Goal: Task Accomplishment & Management: Complete application form

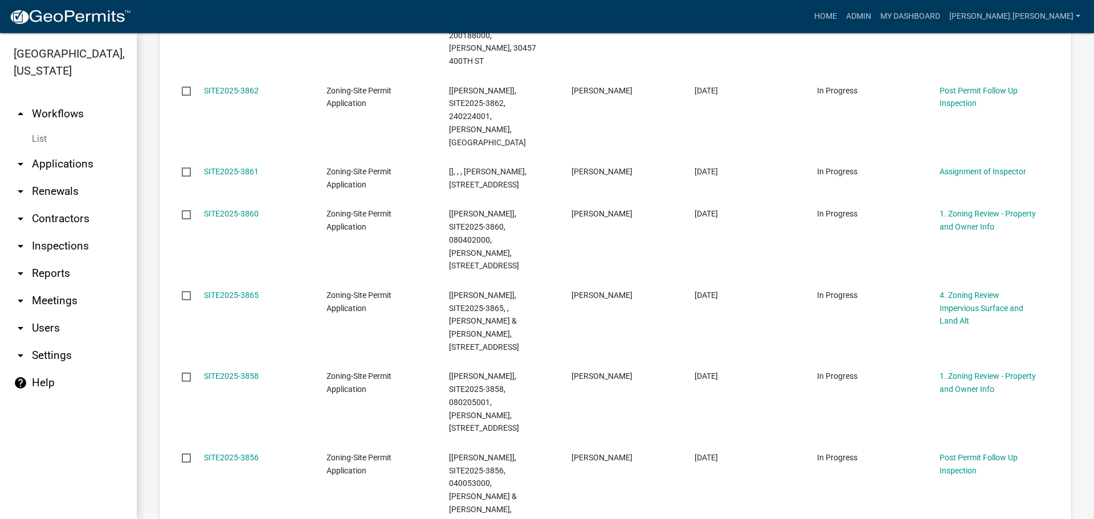
scroll to position [912, 0]
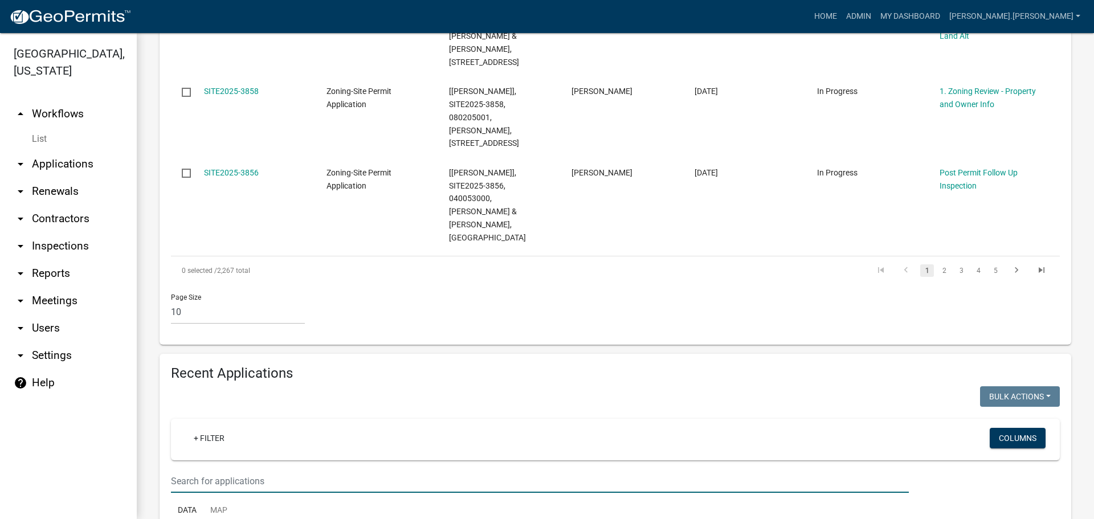
click at [308, 470] on input "text" at bounding box center [540, 481] width 738 height 23
type input "[PERSON_NAME]"
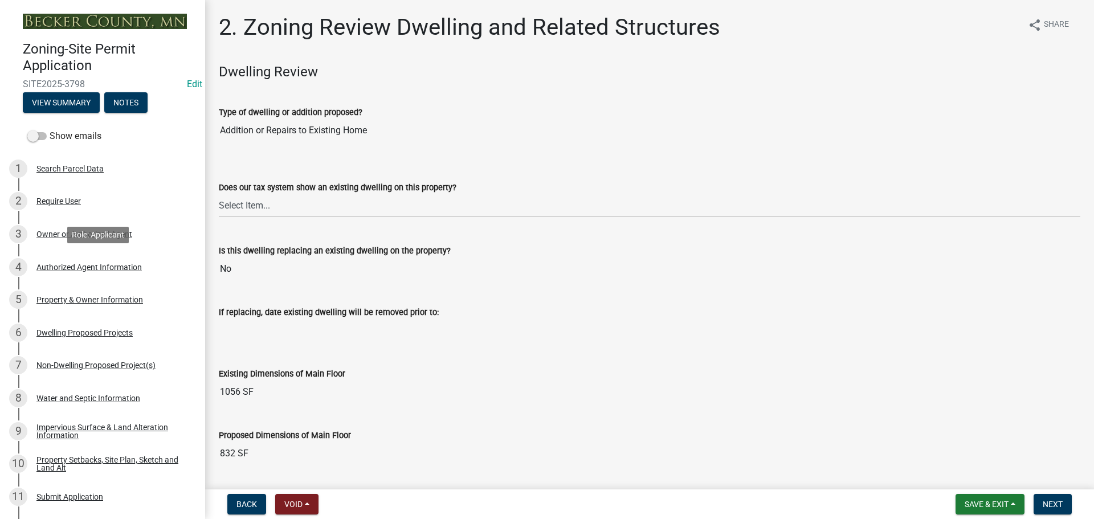
click at [85, 268] on div "Authorized Agent Information" at bounding box center [88, 267] width 105 height 8
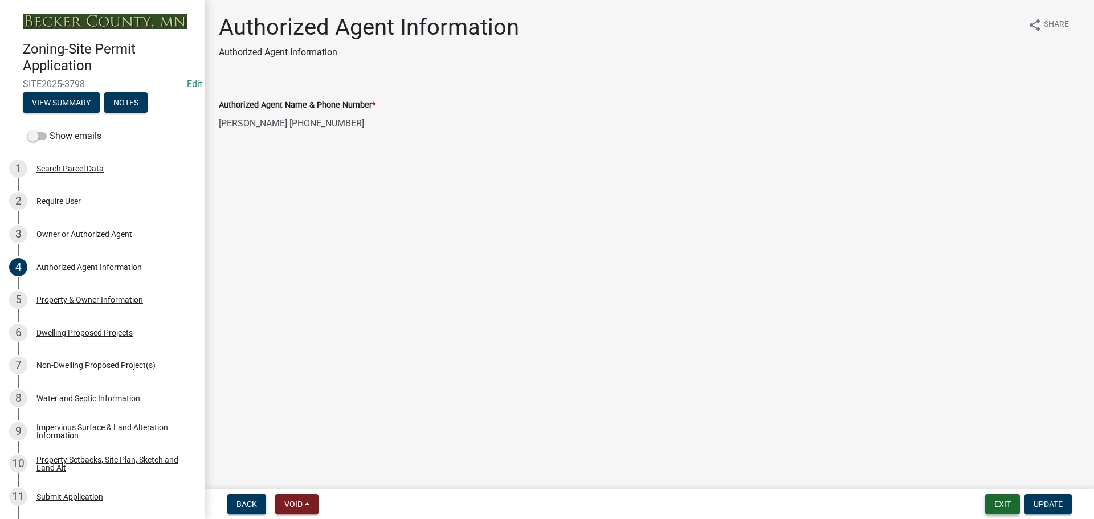
click at [1009, 499] on button "Exit" at bounding box center [1002, 504] width 35 height 21
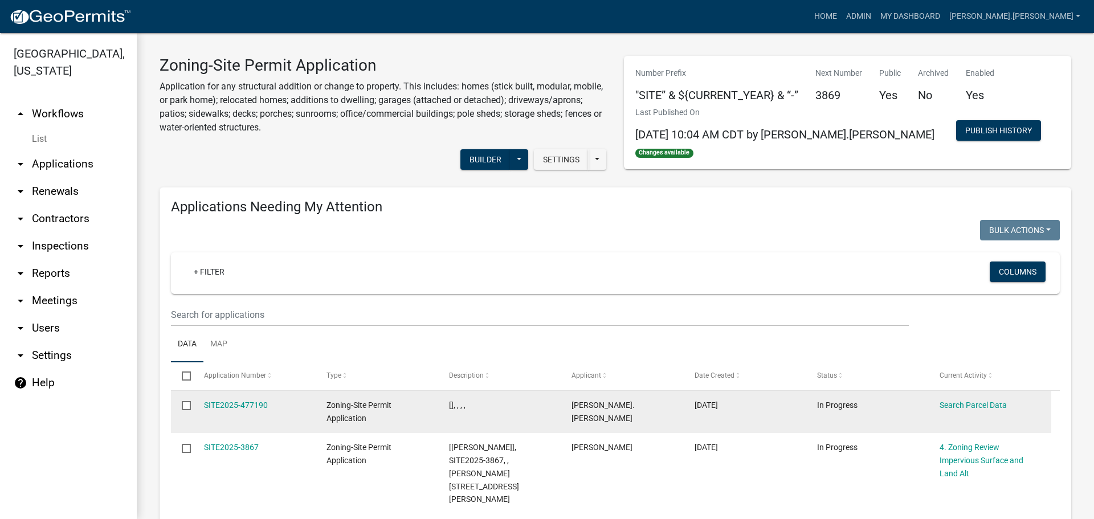
click at [189, 407] on input "checkbox" at bounding box center [185, 404] width 7 height 7
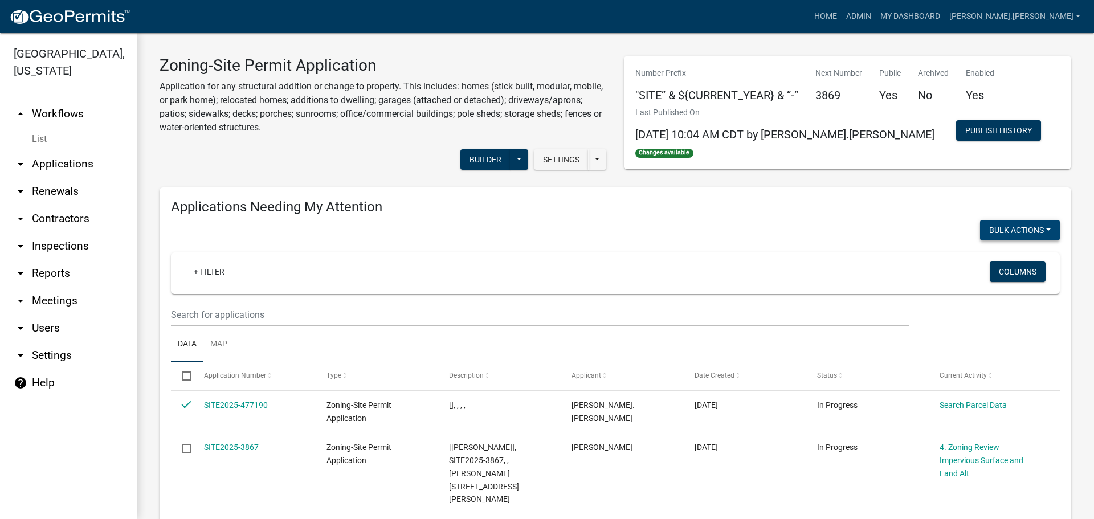
click at [1019, 225] on button "Bulk Actions" at bounding box center [1020, 230] width 80 height 21
click at [1007, 342] on button "Withdraw" at bounding box center [1014, 341] width 91 height 27
checkbox input "false"
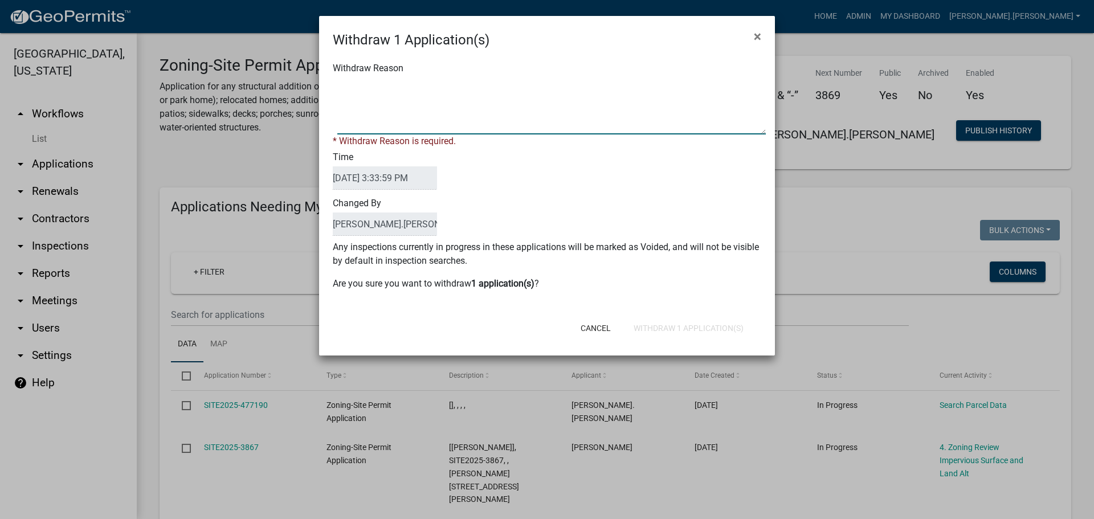
click at [362, 97] on textarea "Withdraw Reason" at bounding box center [551, 106] width 429 height 57
type textarea "not a real app"
click at [723, 327] on div "Cancel Withdraw 1 Application(s)" at bounding box center [621, 328] width 281 height 30
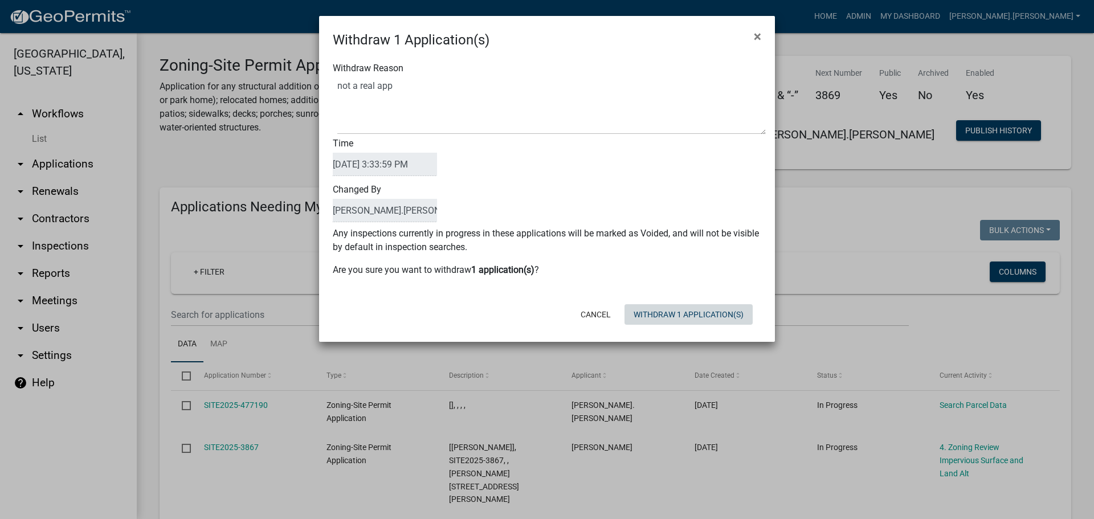
click at [726, 307] on button "Withdraw 1 Application(s)" at bounding box center [689, 314] width 128 height 21
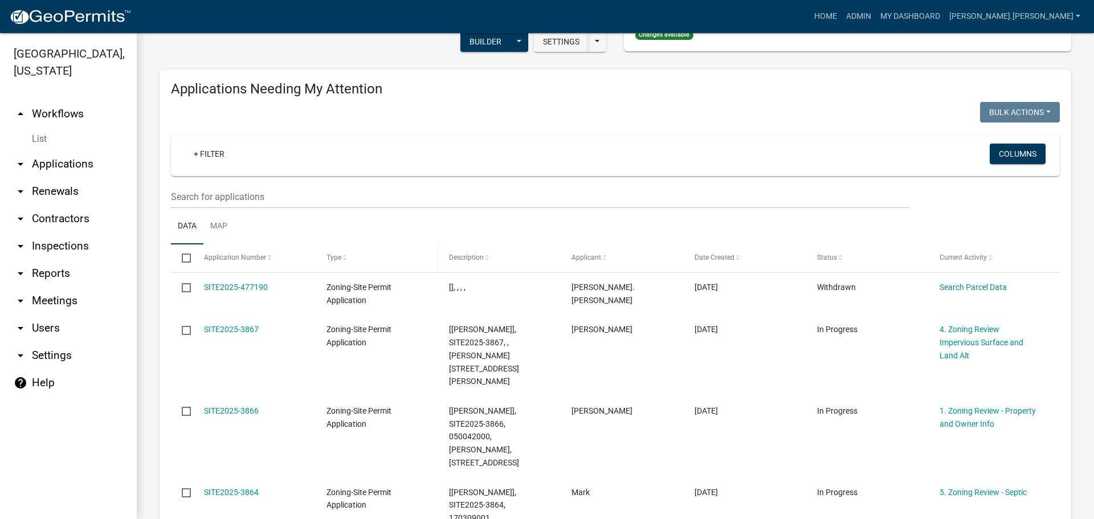
scroll to position [285, 0]
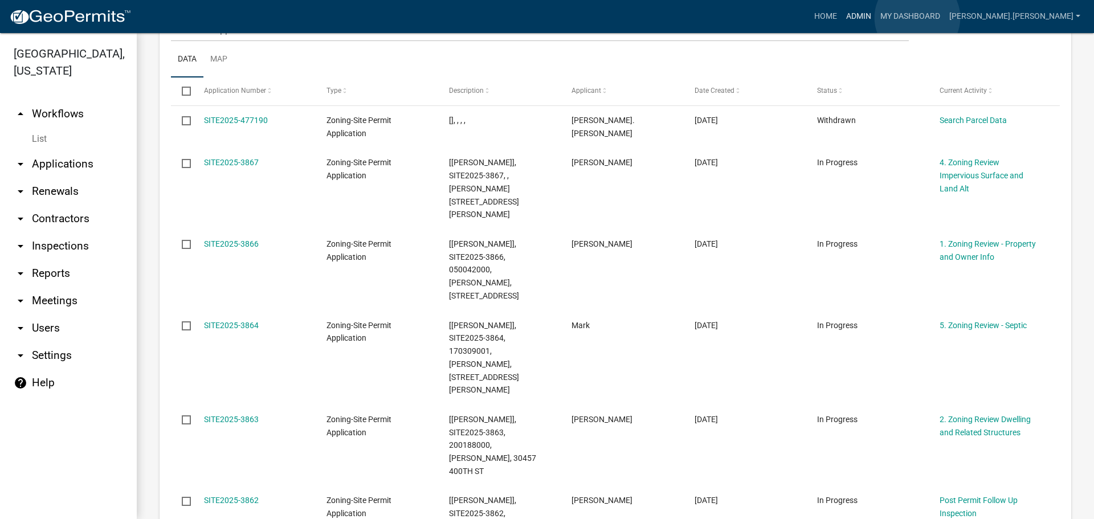
click at [876, 18] on link "Admin" at bounding box center [859, 17] width 34 height 22
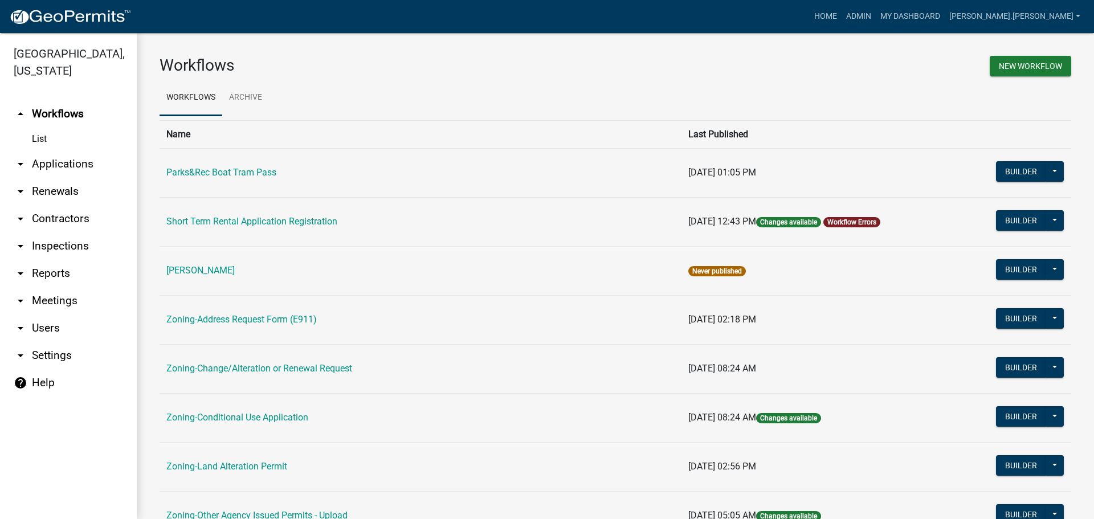
click at [191, 313] on td "Zoning-Address Request Form (E911)" at bounding box center [421, 319] width 522 height 49
click at [194, 321] on link "Zoning-Address Request Form (E911)" at bounding box center [241, 319] width 150 height 11
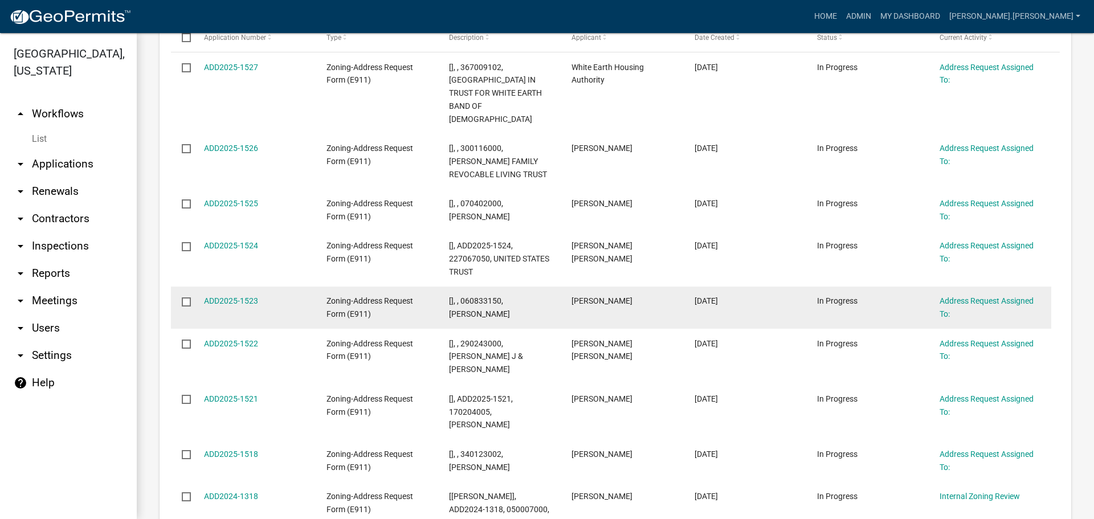
scroll to position [456, 0]
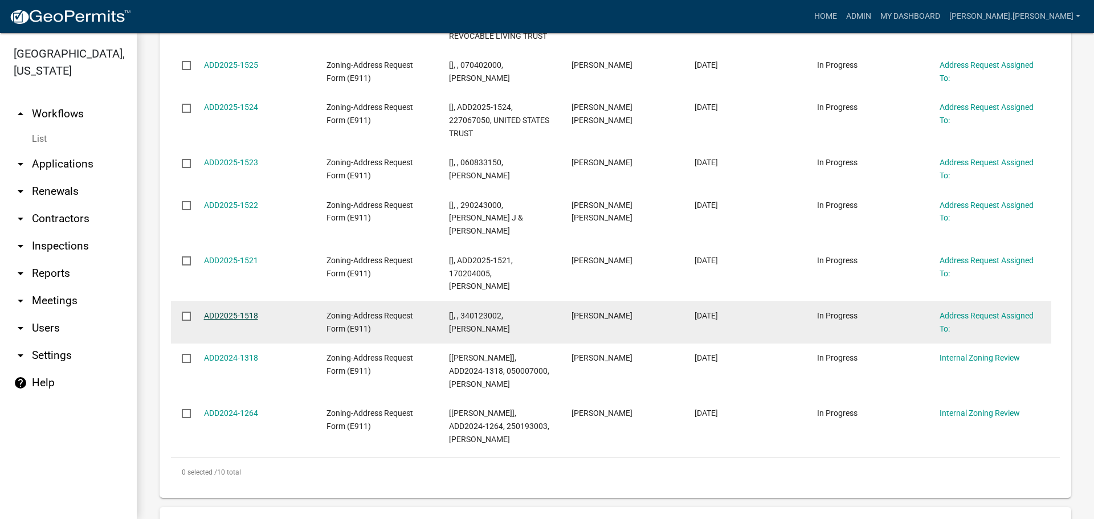
click at [213, 311] on link "ADD2025-1518" at bounding box center [231, 315] width 54 height 9
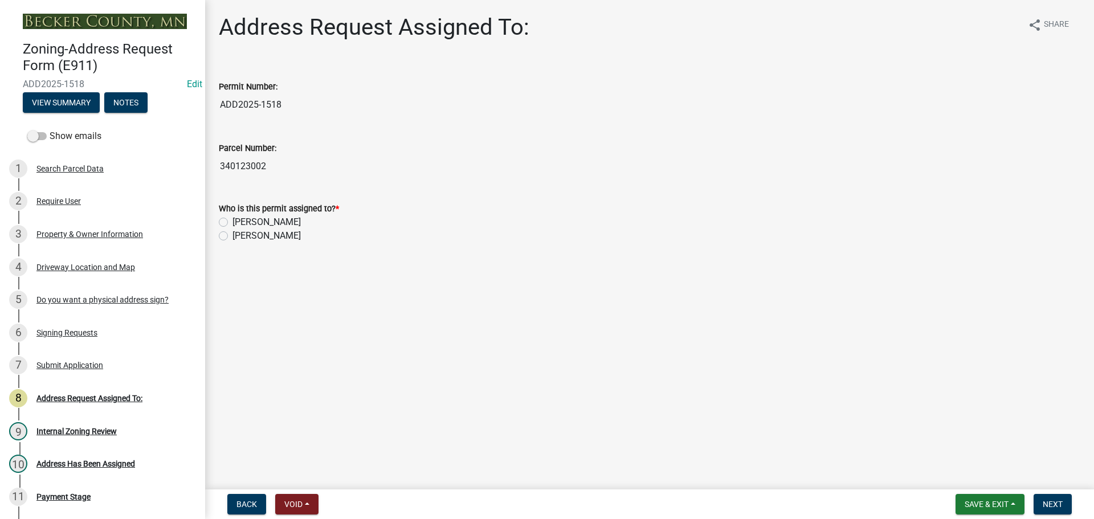
click at [233, 218] on label "[PERSON_NAME]" at bounding box center [267, 222] width 68 height 14
click at [233, 218] on input "[PERSON_NAME]" at bounding box center [236, 218] width 7 height 7
radio input "true"
click at [1057, 504] on span "Next" at bounding box center [1053, 504] width 20 height 9
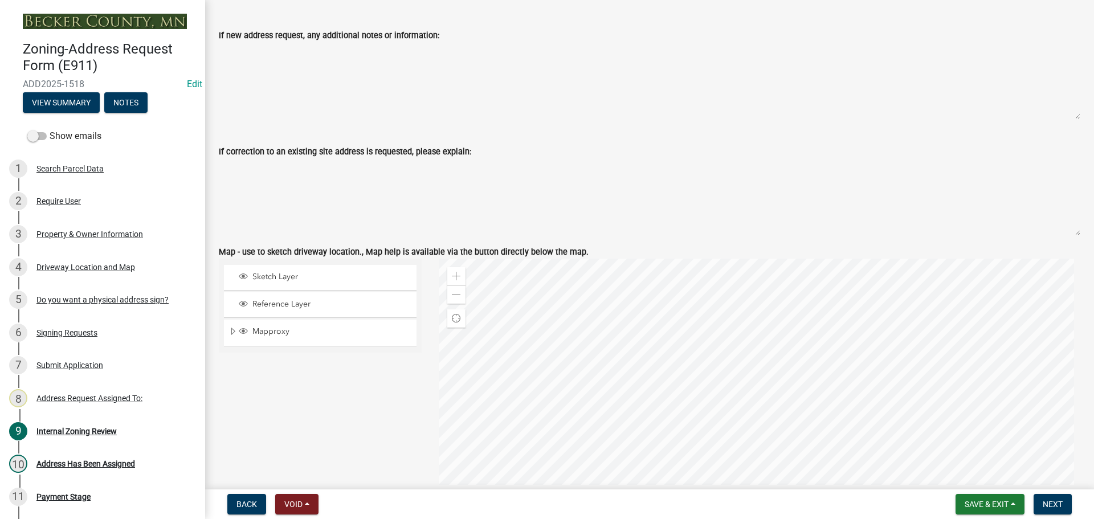
scroll to position [912, 0]
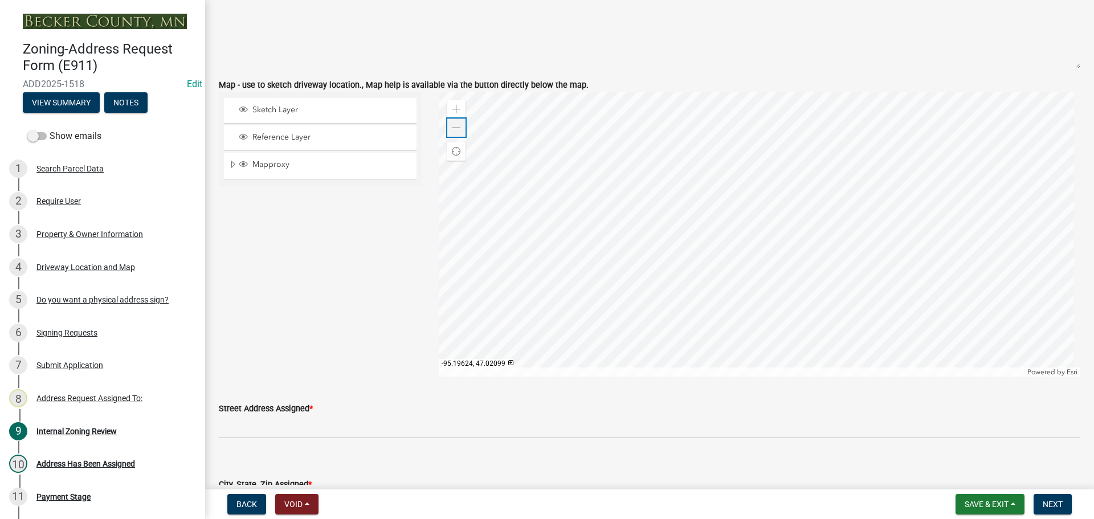
click at [455, 129] on span at bounding box center [456, 128] width 9 height 9
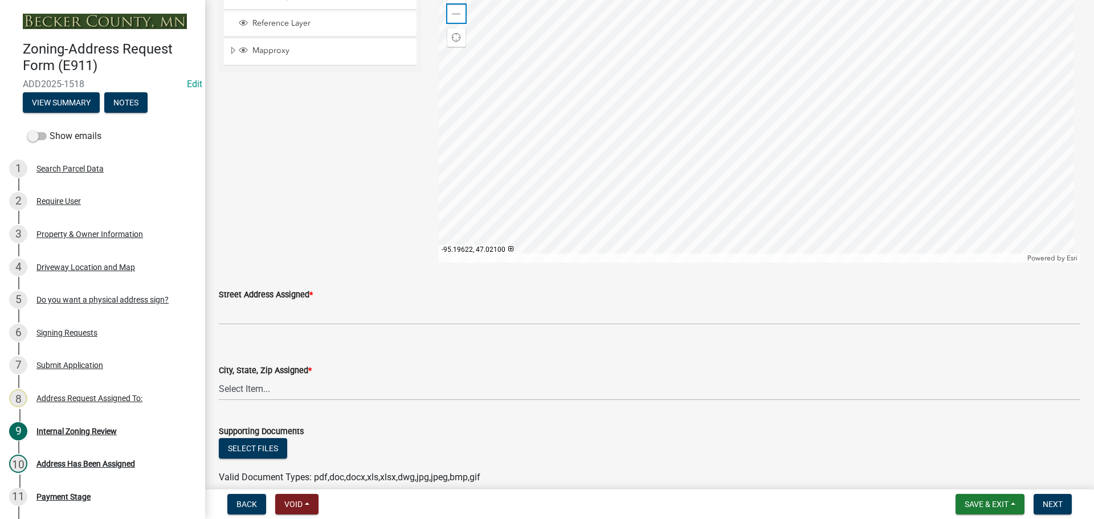
scroll to position [855, 0]
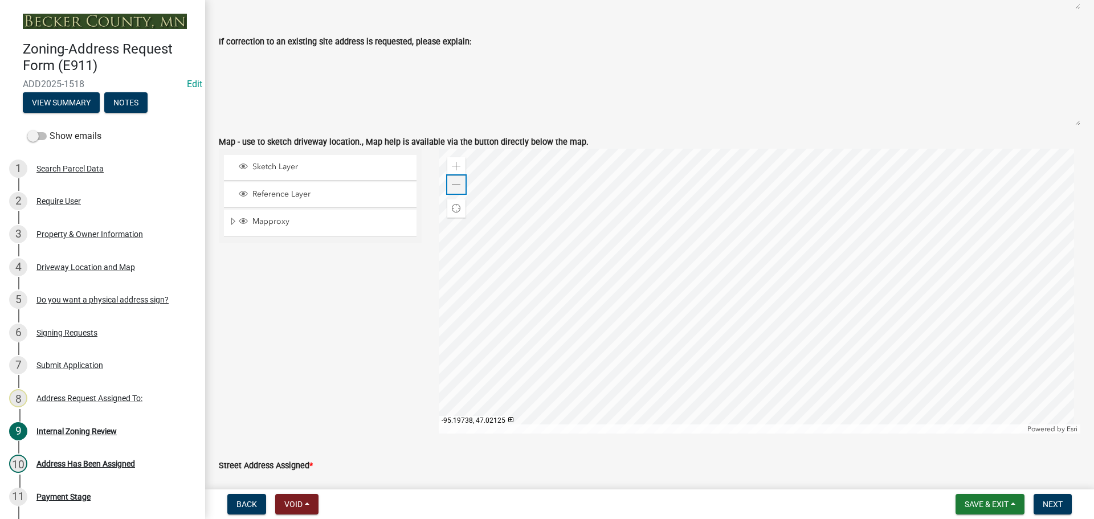
click at [454, 190] on div "Zoom out" at bounding box center [456, 185] width 18 height 18
click at [738, 254] on div at bounding box center [760, 291] width 642 height 285
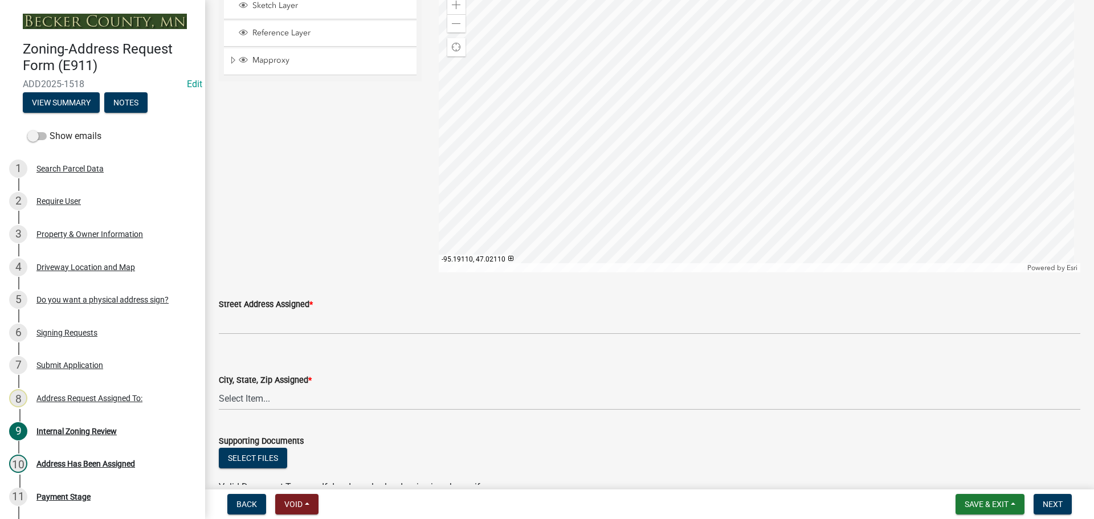
scroll to position [891, 0]
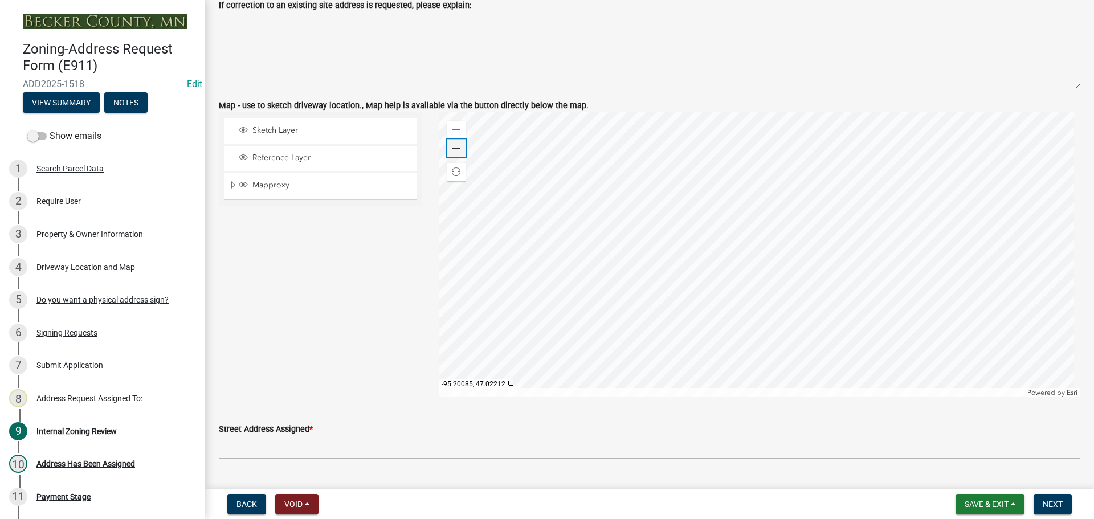
click at [449, 151] on div "Zoom out" at bounding box center [456, 148] width 18 height 18
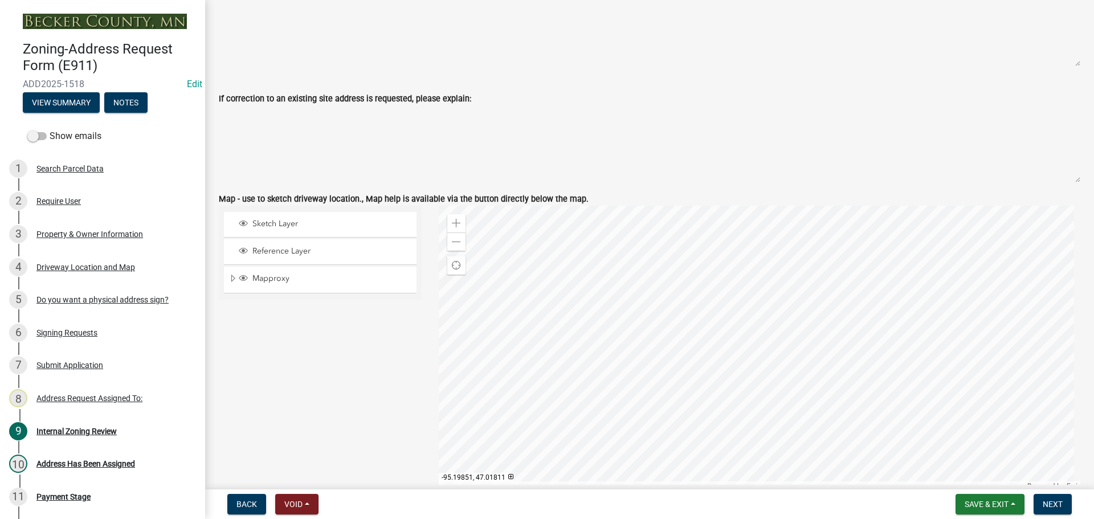
scroll to position [1026, 0]
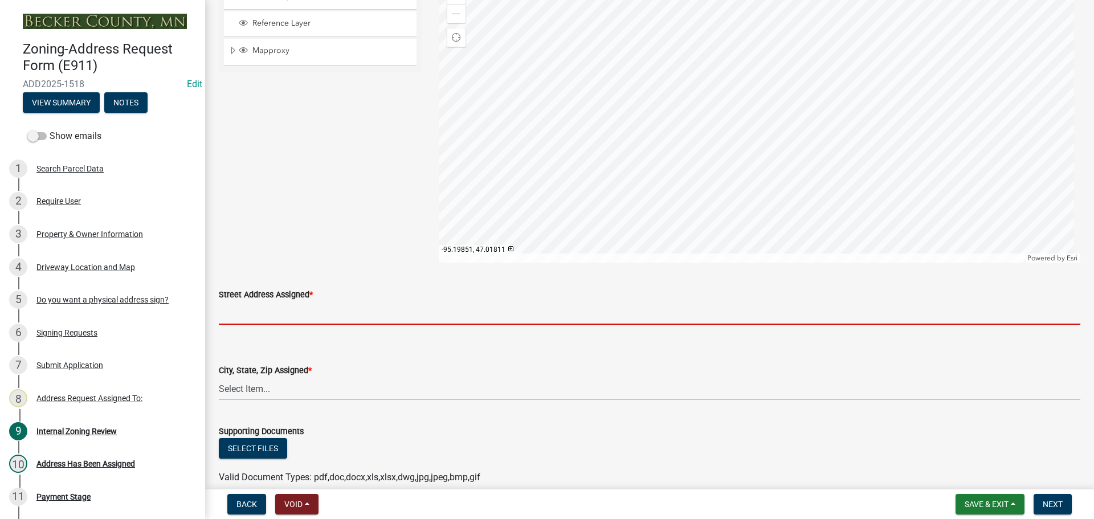
click at [264, 314] on input "Street Address Assigned *" at bounding box center [650, 312] width 862 height 23
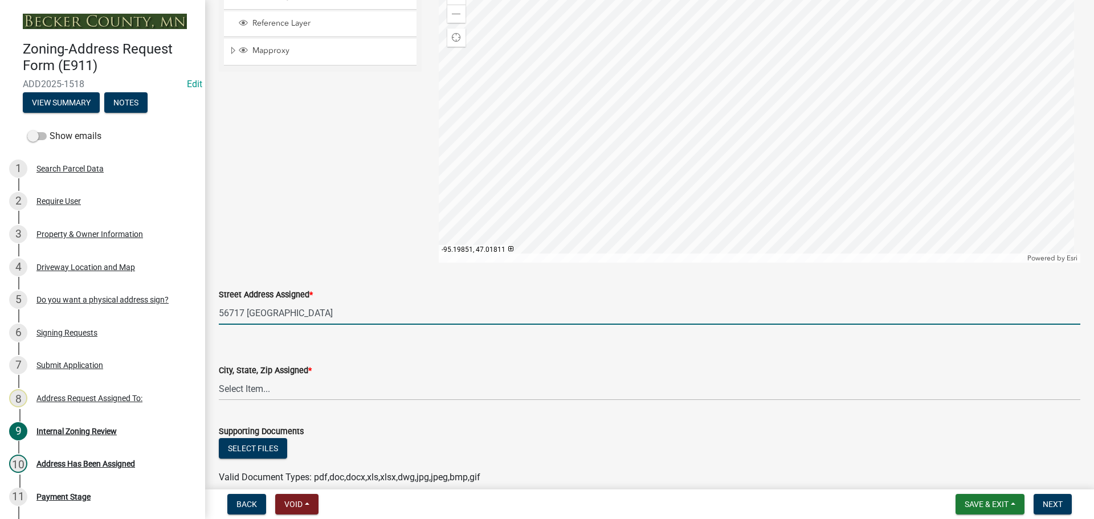
type input "56717 [GEOGRAPHIC_DATA]"
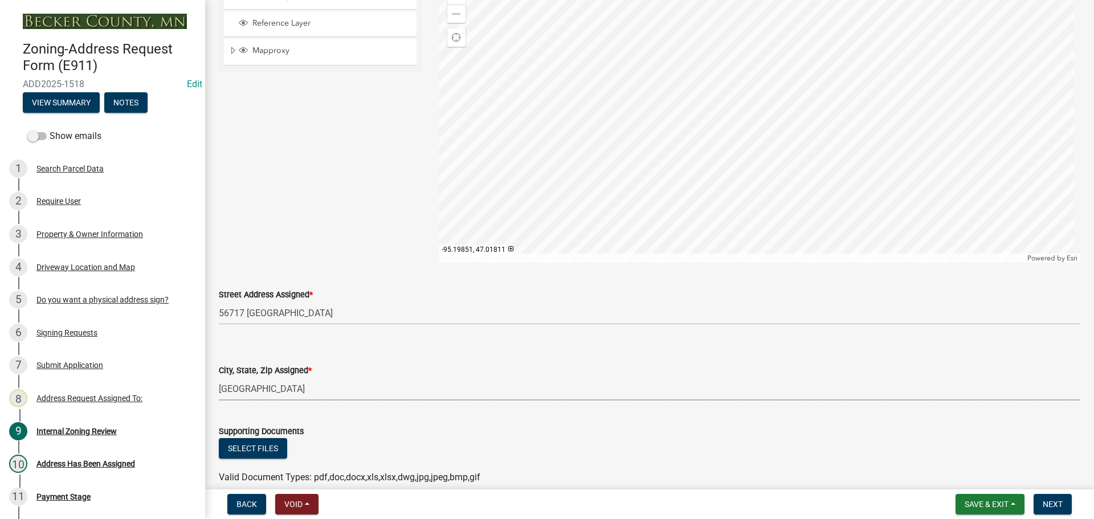
select select "55efc194-1391-4ba9-9d6c-d62a5de47277"
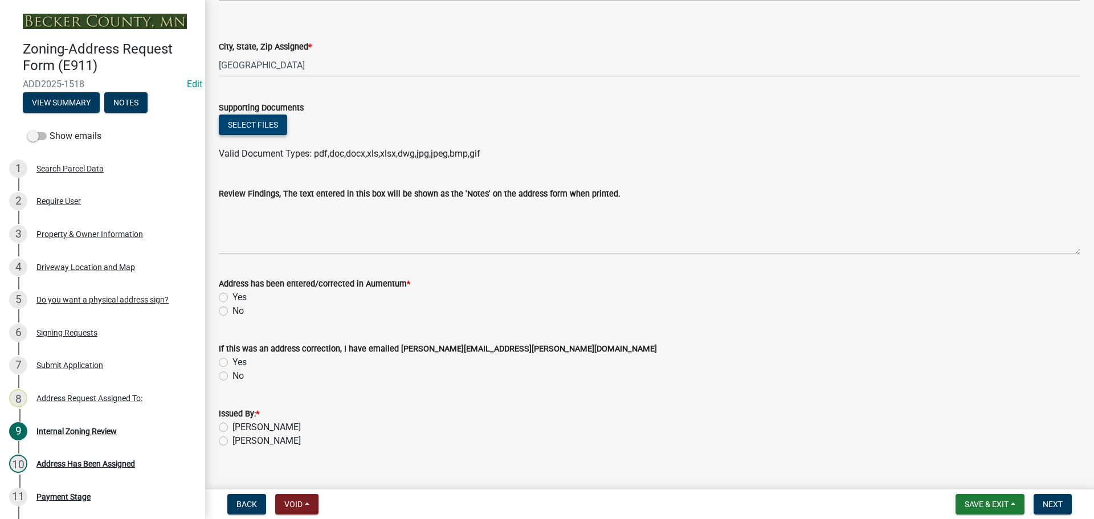
scroll to position [1367, 0]
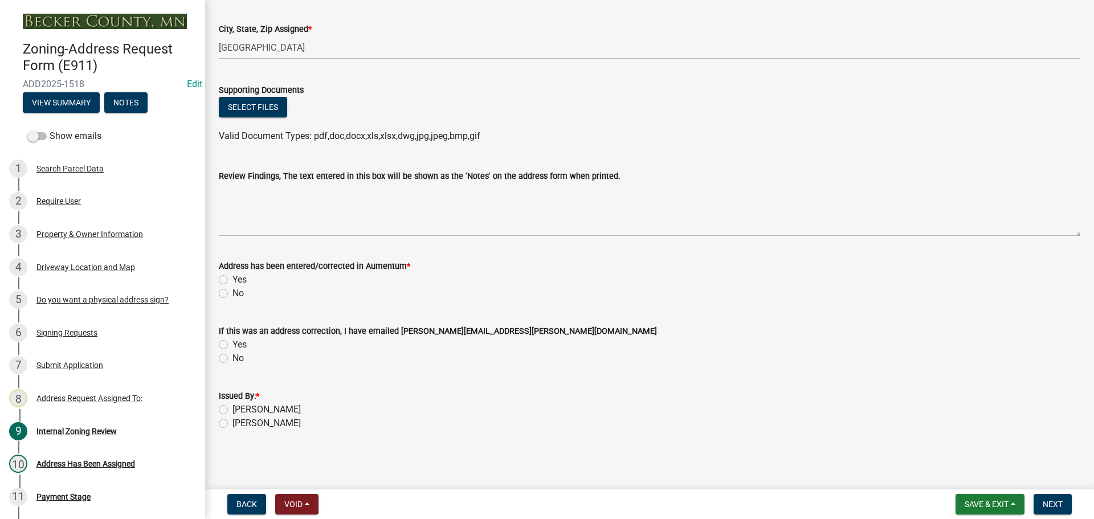
click at [233, 277] on label "Yes" at bounding box center [240, 280] width 14 height 14
click at [233, 277] on input "Yes" at bounding box center [236, 276] width 7 height 7
radio input "true"
click at [233, 410] on label "[PERSON_NAME]" at bounding box center [267, 410] width 68 height 14
click at [233, 410] on input "[PERSON_NAME]" at bounding box center [236, 406] width 7 height 7
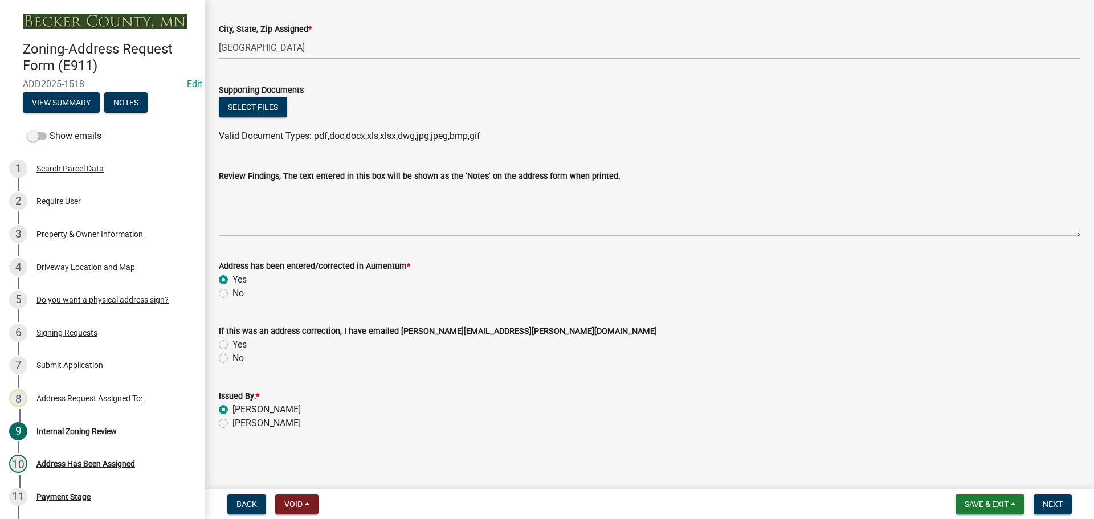
radio input "true"
click at [1037, 506] on button "Next" at bounding box center [1053, 504] width 38 height 21
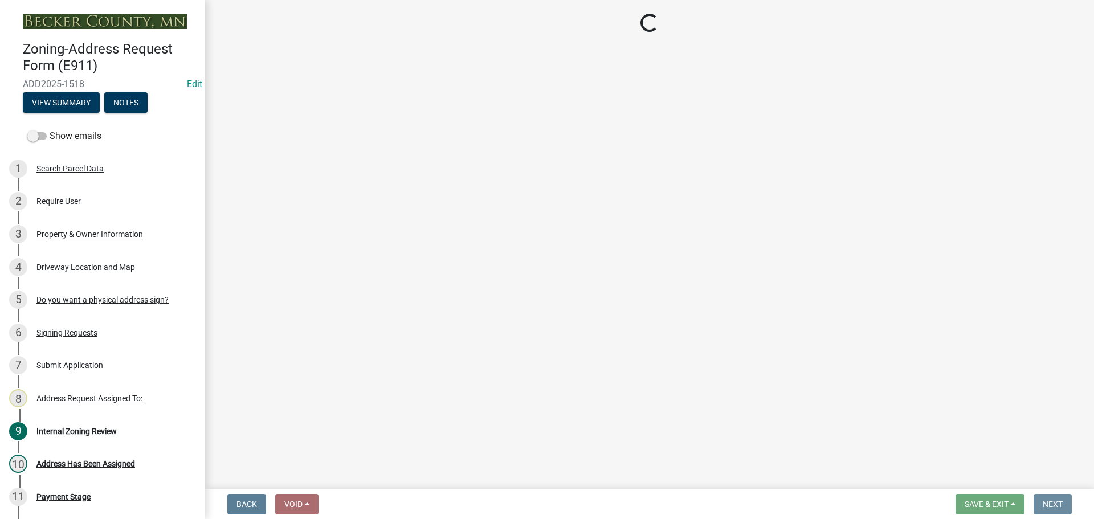
scroll to position [0, 0]
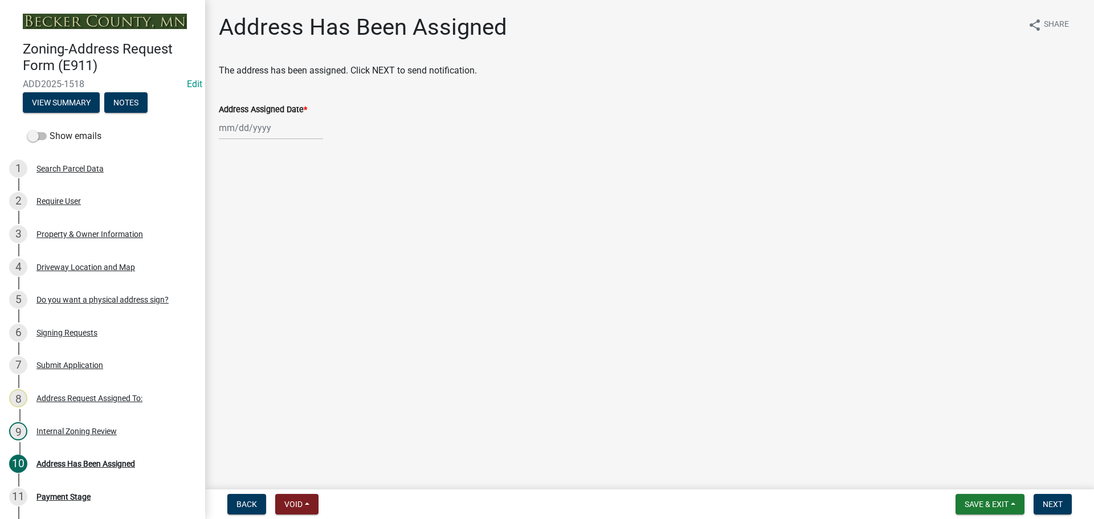
select select "9"
select select "2025"
click at [265, 125] on div "[PERSON_NAME] Feb Mar Apr [PERSON_NAME][DATE] Oct Nov [DATE] 1526 1527 1528 152…" at bounding box center [271, 127] width 104 height 23
click at [289, 202] on div "11" at bounding box center [285, 207] width 18 height 18
type input "[DATE]"
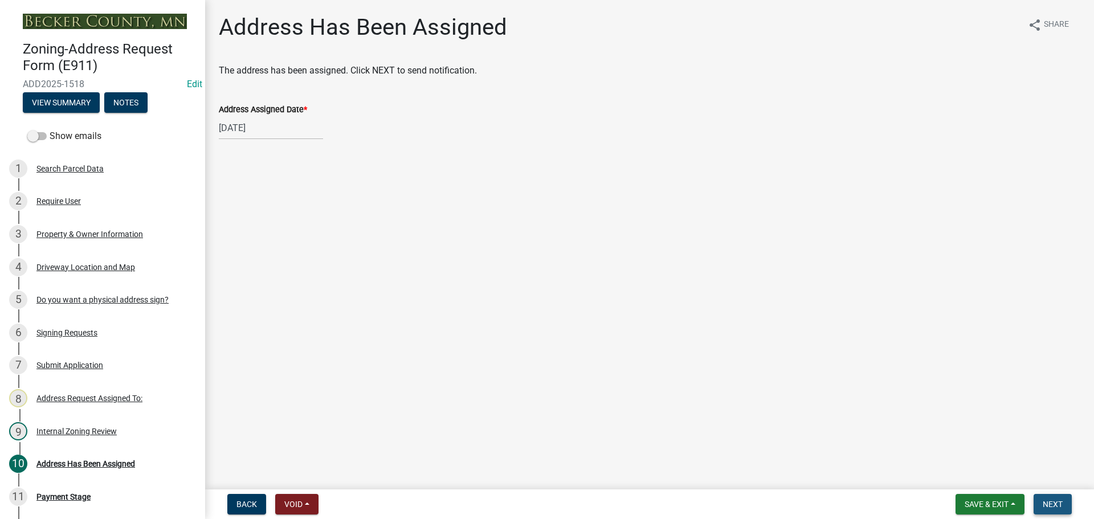
click at [1059, 510] on button "Next" at bounding box center [1053, 504] width 38 height 21
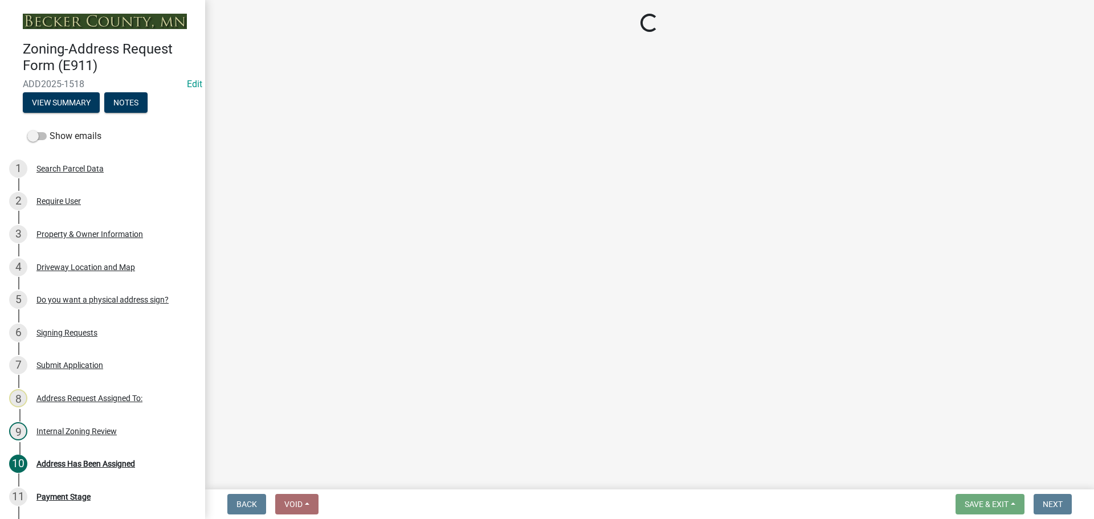
select select "3: 3"
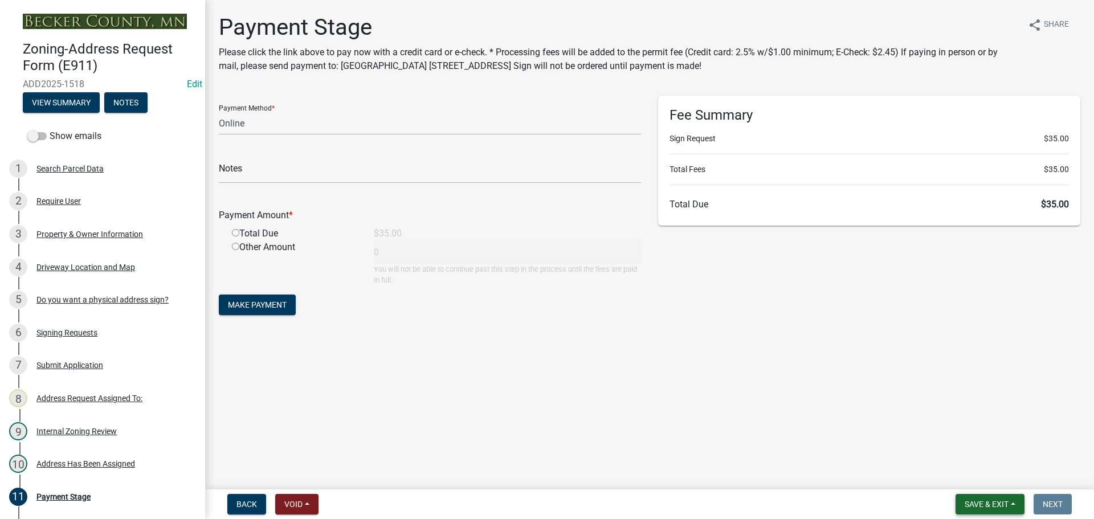
click at [970, 508] on span "Save & Exit" at bounding box center [987, 504] width 44 height 9
click at [969, 482] on button "Save & Exit" at bounding box center [979, 474] width 91 height 27
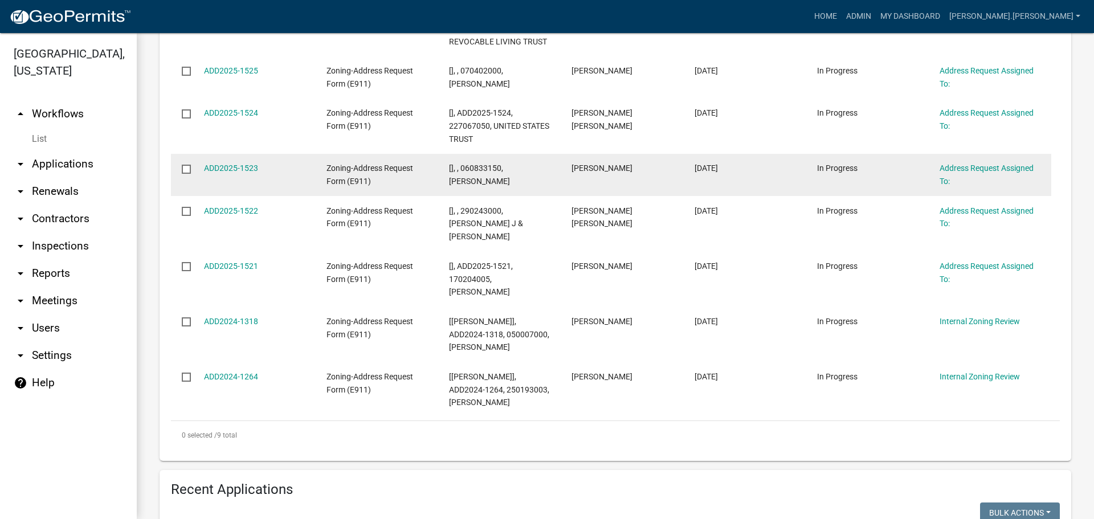
scroll to position [342, 0]
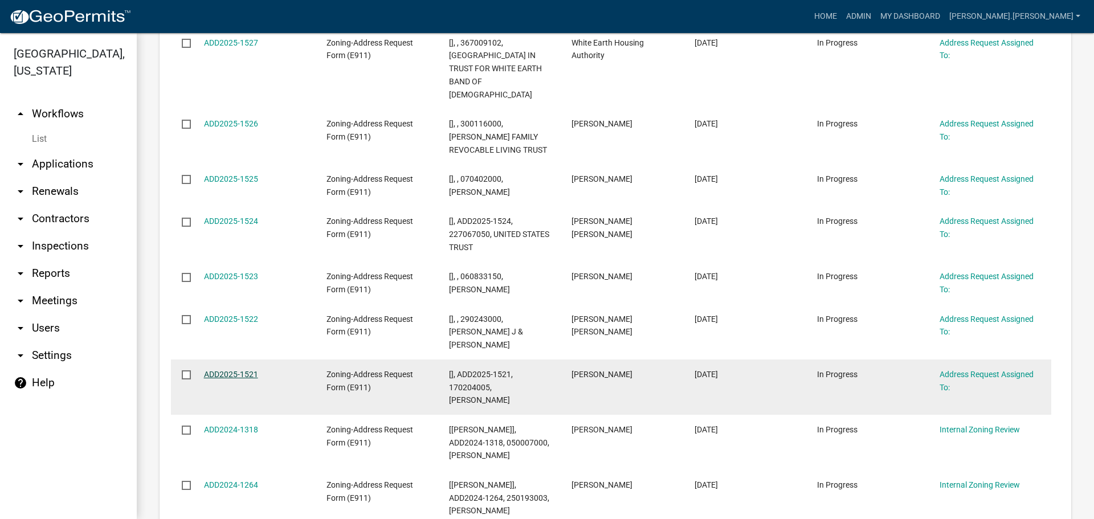
click at [248, 370] on link "ADD2025-1521" at bounding box center [231, 374] width 54 height 9
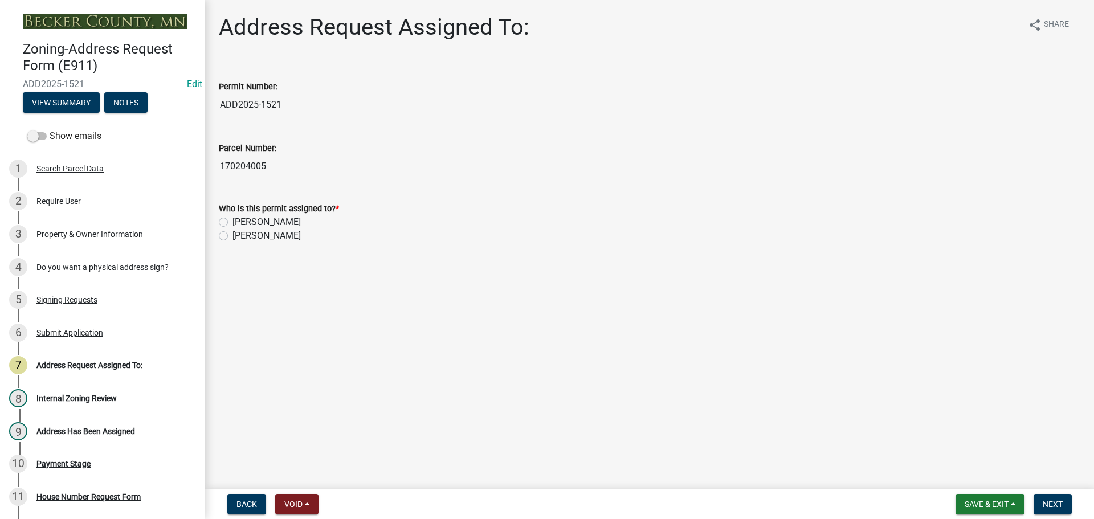
click at [233, 224] on label "[PERSON_NAME]" at bounding box center [267, 222] width 68 height 14
click at [233, 223] on input "[PERSON_NAME]" at bounding box center [236, 218] width 7 height 7
radio input "true"
click at [1056, 511] on button "Next" at bounding box center [1053, 504] width 38 height 21
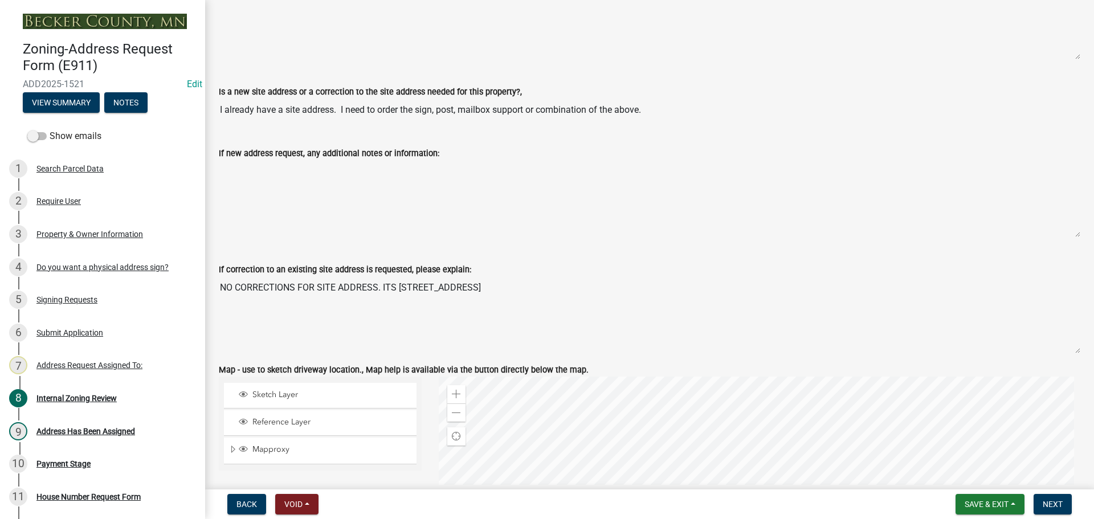
scroll to position [855, 0]
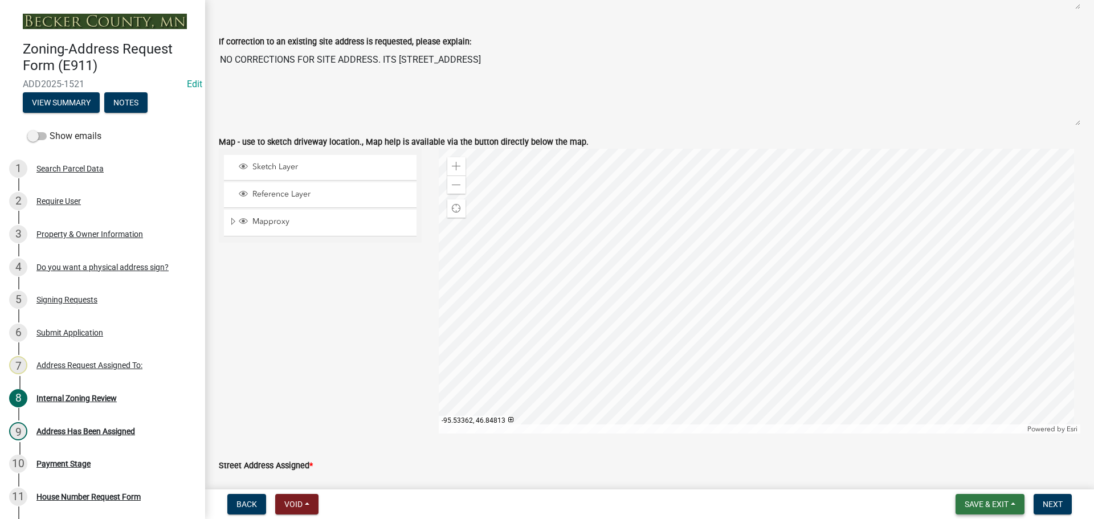
click at [985, 510] on button "Save & Exit" at bounding box center [990, 504] width 69 height 21
click at [964, 480] on button "Save & Exit" at bounding box center [979, 474] width 91 height 27
